Goal: Book appointment/travel/reservation

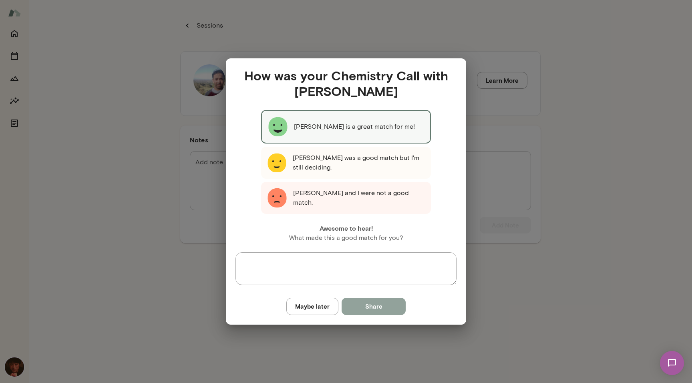
click at [361, 310] on button "Share" at bounding box center [373, 306] width 64 height 17
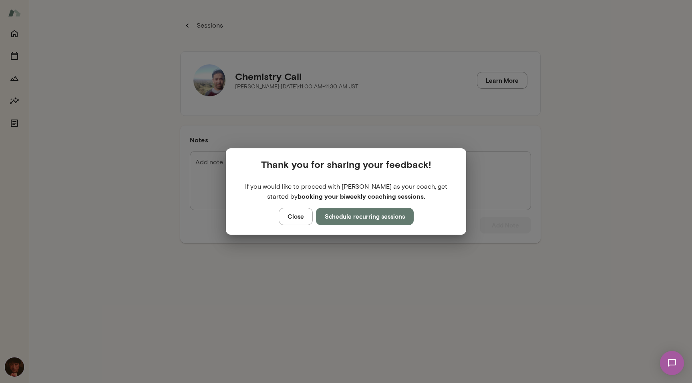
click at [361, 217] on button "Schedule recurring sessions" at bounding box center [365, 216] width 98 height 17
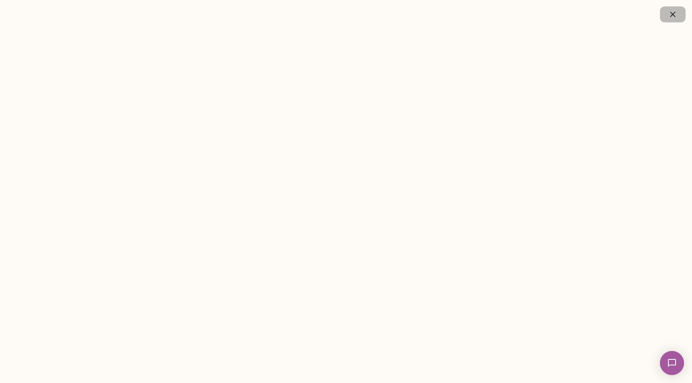
click at [678, 13] on button "button" at bounding box center [673, 14] width 26 height 16
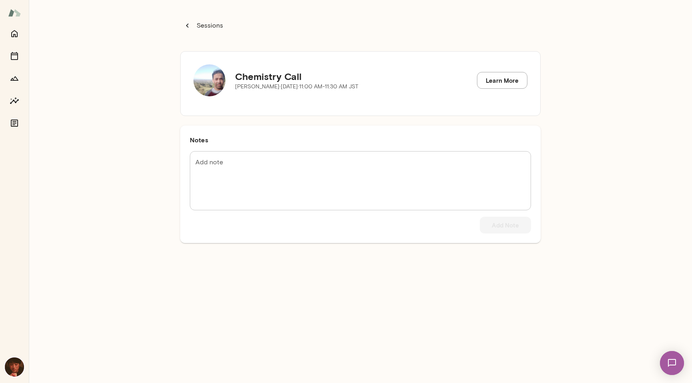
click at [209, 22] on p "Sessions" at bounding box center [209, 26] width 28 height 10
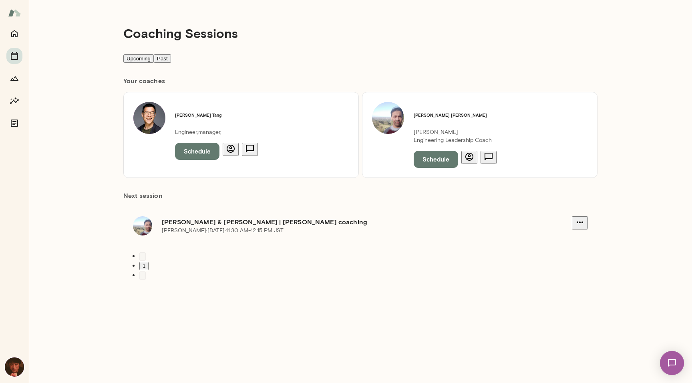
click at [227, 148] on icon "button" at bounding box center [231, 149] width 10 height 10
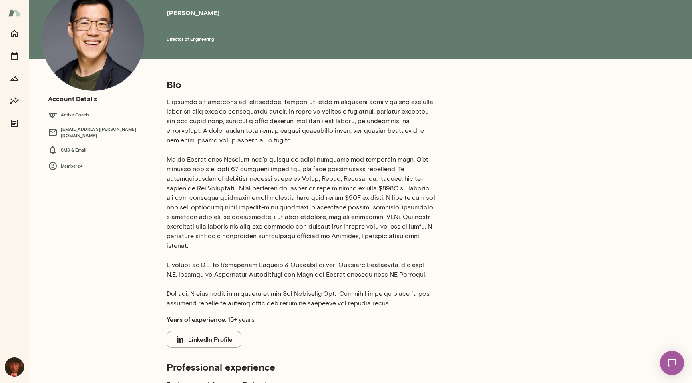
scroll to position [160, 0]
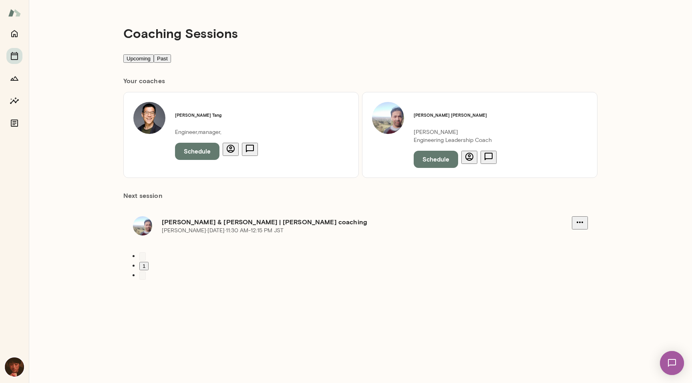
click at [421, 118] on h6 "[PERSON_NAME]" at bounding box center [454, 115] width 83 height 6
click at [399, 124] on img at bounding box center [388, 118] width 32 height 32
click at [441, 138] on p "Engineering Leadership Coach" at bounding box center [454, 140] width 83 height 8
click at [404, 128] on div "Vipin Hegde Mento Engineering Leadership Coach Schedule" at bounding box center [455, 135] width 102 height 66
click at [392, 124] on img at bounding box center [388, 118] width 32 height 32
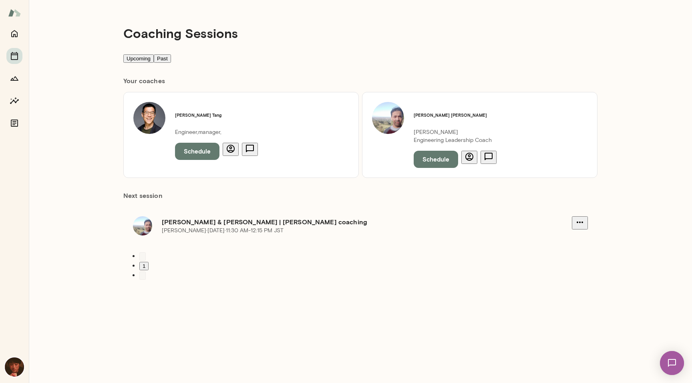
click at [392, 124] on img at bounding box center [388, 118] width 32 height 32
click at [466, 155] on icon "button" at bounding box center [469, 157] width 10 height 10
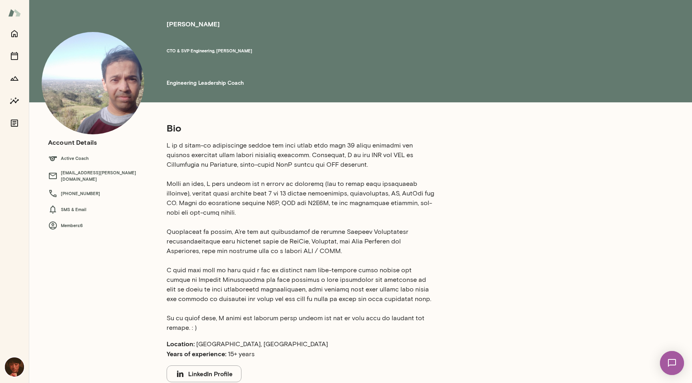
click at [71, 222] on h6 "Members: 6" at bounding box center [99, 226] width 102 height 10
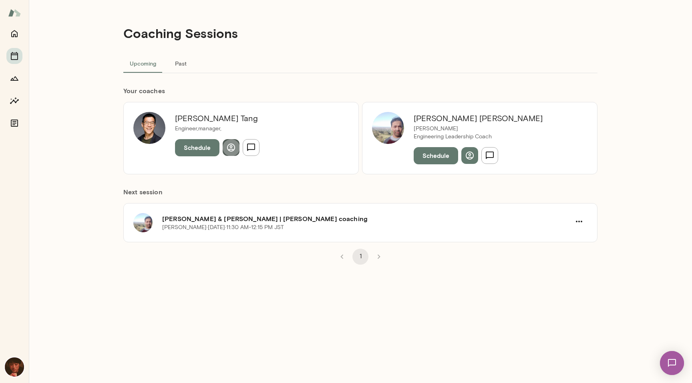
click at [232, 145] on icon "button" at bounding box center [231, 148] width 10 height 10
click at [438, 120] on h6 "[PERSON_NAME]" at bounding box center [477, 118] width 129 height 13
click at [461, 151] on button "button" at bounding box center [469, 155] width 17 height 17
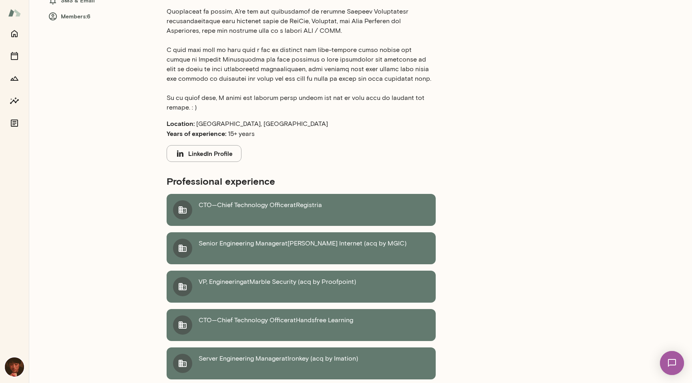
scroll to position [362, 0]
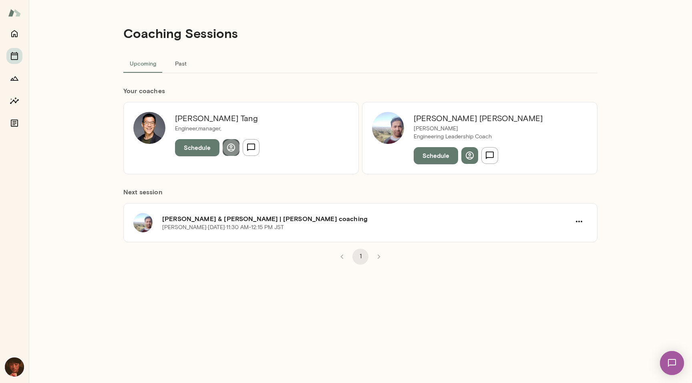
click at [225, 151] on button "button" at bounding box center [231, 147] width 17 height 17
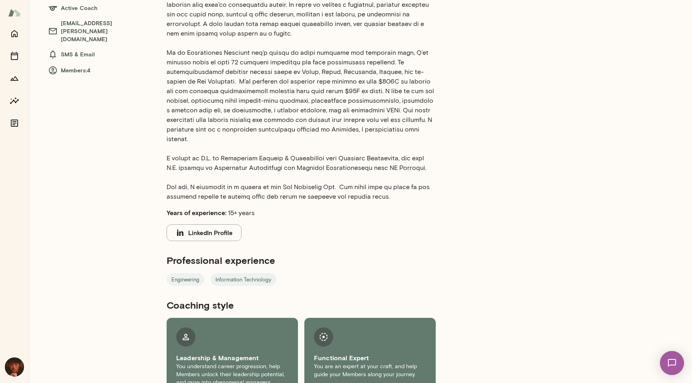
scroll to position [160, 0]
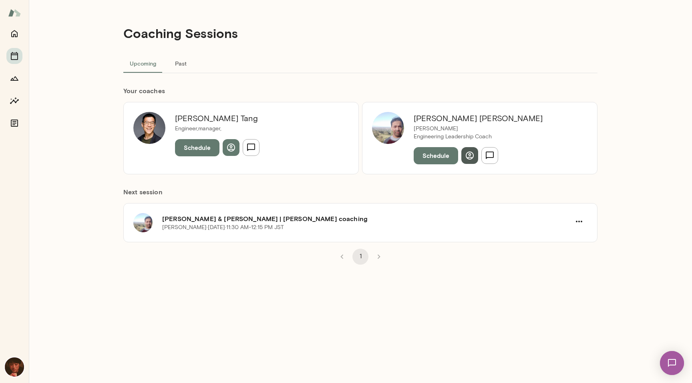
click at [474, 157] on button "button" at bounding box center [469, 155] width 17 height 17
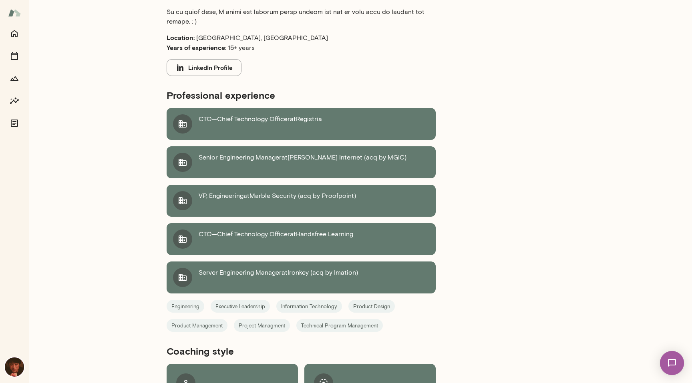
scroll to position [362, 0]
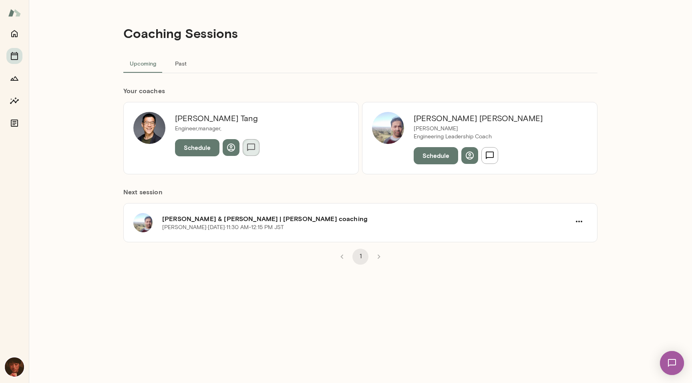
click at [245, 154] on button "button" at bounding box center [251, 147] width 17 height 17
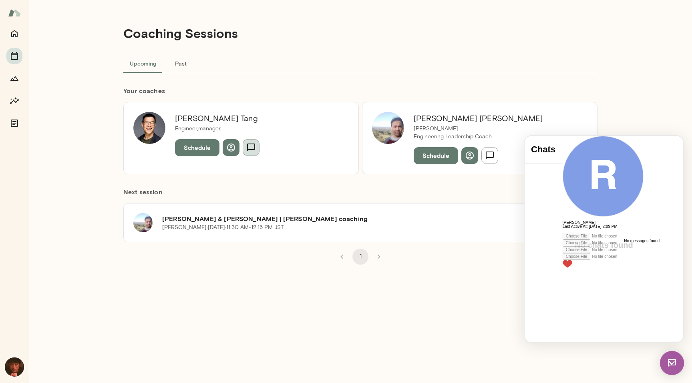
click at [252, 151] on icon "button" at bounding box center [251, 148] width 10 height 10
click at [477, 309] on div "Coaching Sessions Upcoming Past Your coach es [PERSON_NAME] Engineer,manager, S…" at bounding box center [360, 191] width 480 height 383
click at [674, 359] on img at bounding box center [672, 363] width 24 height 24
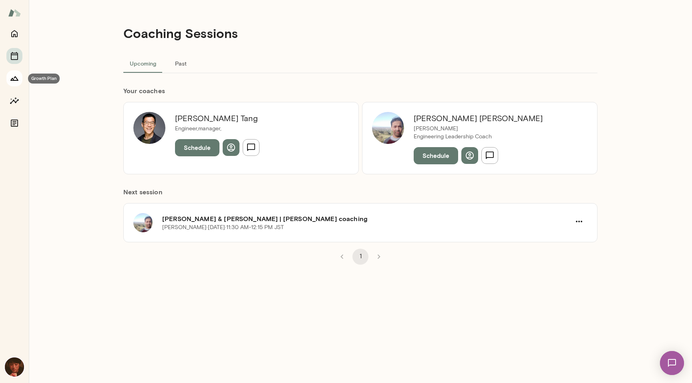
click at [16, 72] on button "Growth Plan" at bounding box center [14, 78] width 16 height 16
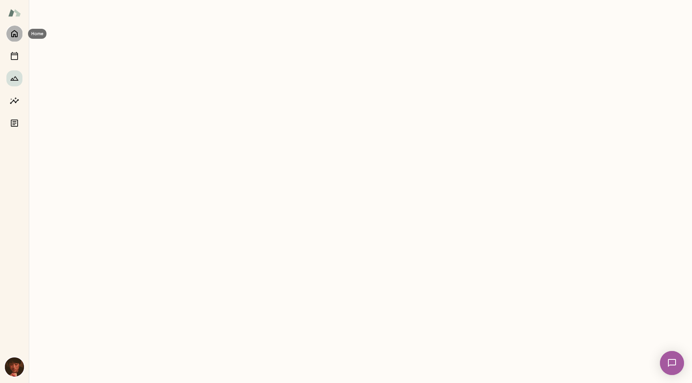
click at [14, 33] on icon "Home" at bounding box center [15, 34] width 10 height 10
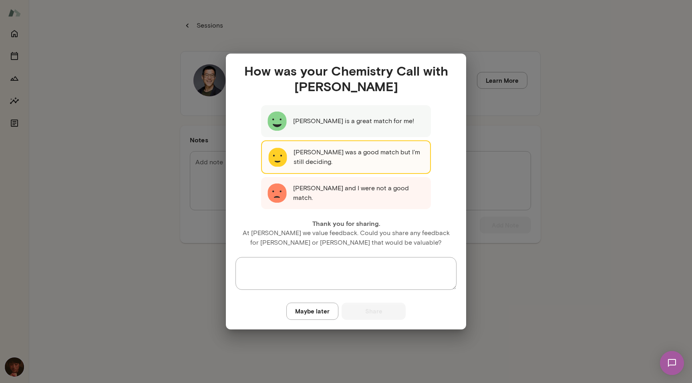
click at [365, 311] on div "Maybe later Share" at bounding box center [345, 311] width 221 height 17
click at [448, 32] on div "How was your Chemistry Call with Ryan Tang Ryan Tang is a great match for me! R…" at bounding box center [346, 191] width 692 height 383
click at [311, 304] on button "Maybe later" at bounding box center [312, 311] width 52 height 17
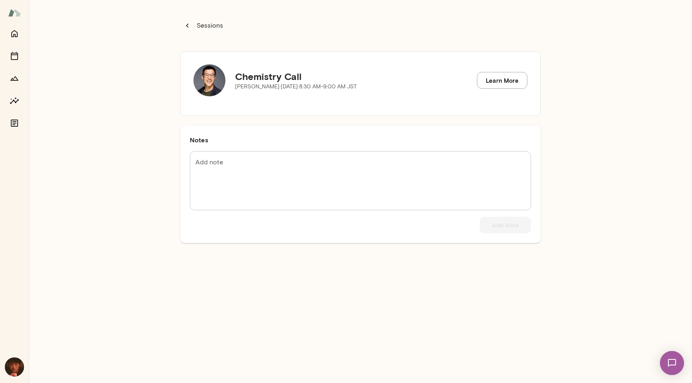
click at [217, 22] on p "Sessions" at bounding box center [209, 26] width 28 height 10
